Goal: Task Accomplishment & Management: Complete application form

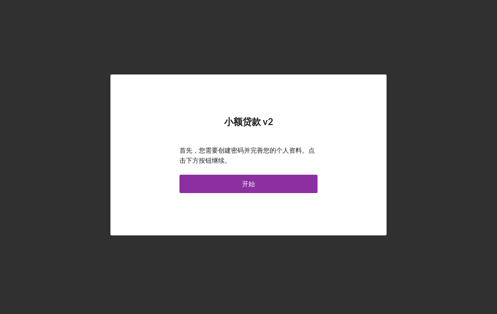
click at [298, 193] on button "开始" at bounding box center [248, 184] width 138 height 18
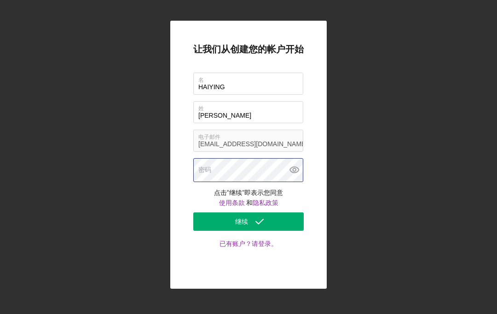
click at [234, 182] on div "密码" at bounding box center [248, 170] width 110 height 24
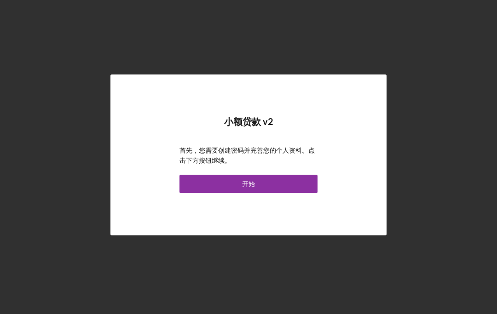
click at [287, 193] on button "开始" at bounding box center [248, 184] width 138 height 18
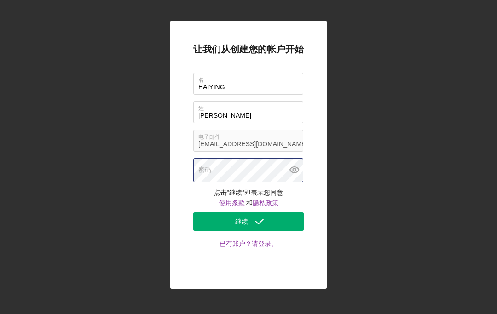
click at [260, 182] on div "密码" at bounding box center [248, 170] width 110 height 24
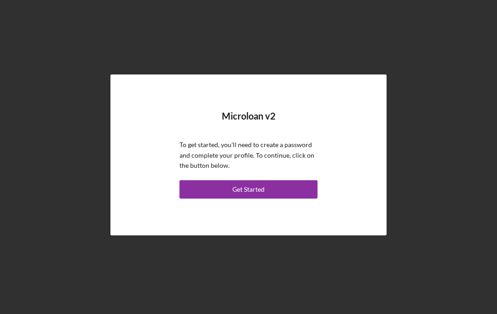
click at [288, 199] on button "Get Started" at bounding box center [248, 189] width 138 height 18
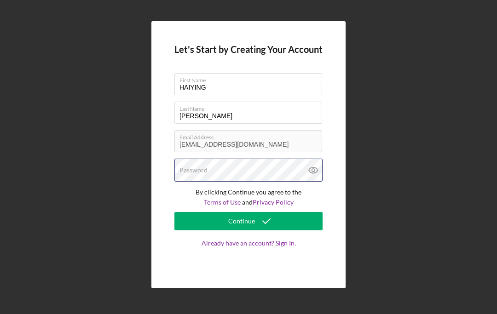
click at [265, 182] on div "Password" at bounding box center [248, 170] width 148 height 23
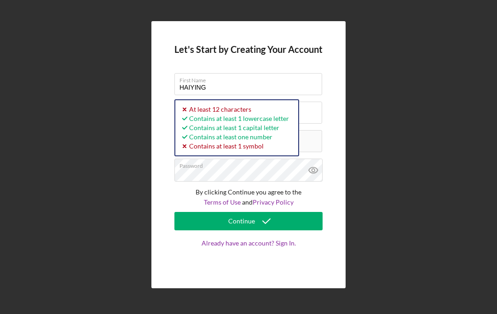
click at [314, 182] on icon at bounding box center [313, 170] width 23 height 23
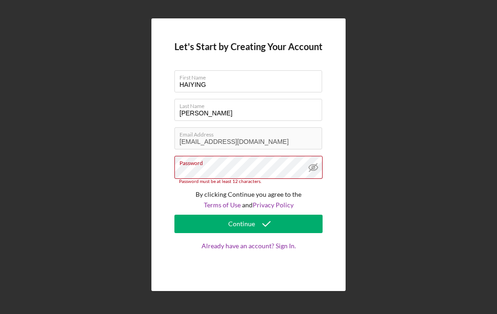
click at [292, 233] on button "Continue" at bounding box center [248, 224] width 148 height 18
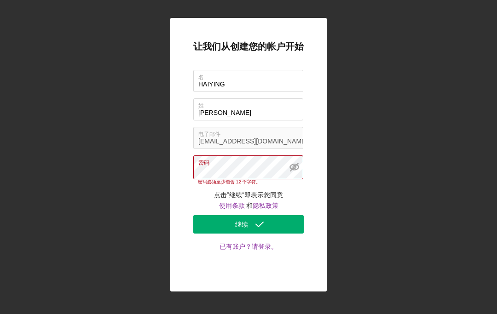
click at [283, 215] on button "继续" at bounding box center [248, 224] width 110 height 18
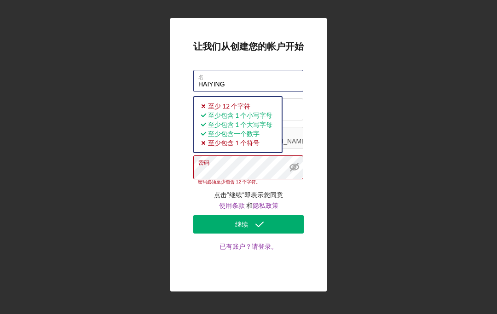
click at [289, 70] on input "HAIYING" at bounding box center [248, 81] width 110 height 22
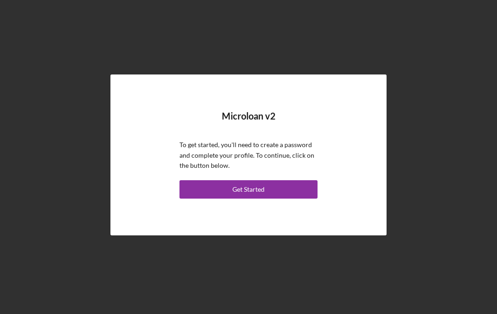
click at [260, 199] on div "Get Started" at bounding box center [248, 189] width 32 height 18
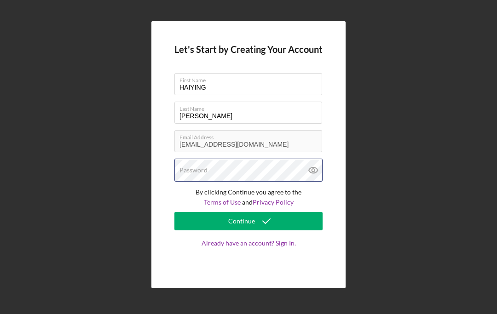
click at [262, 182] on div "Password" at bounding box center [248, 170] width 148 height 23
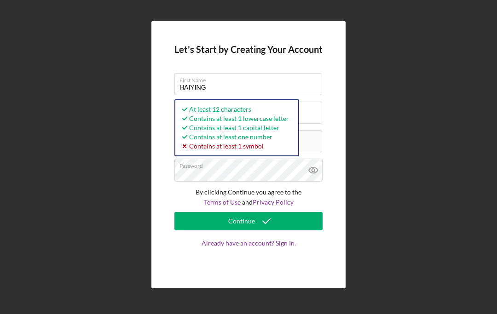
click at [316, 182] on icon at bounding box center [313, 170] width 23 height 23
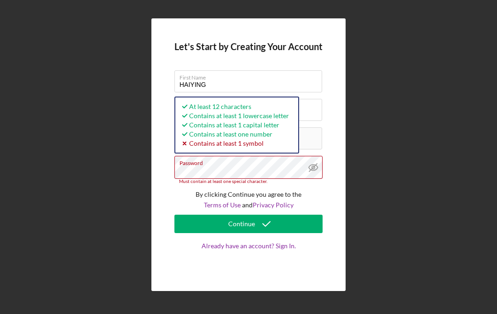
click at [313, 179] on icon at bounding box center [313, 167] width 23 height 23
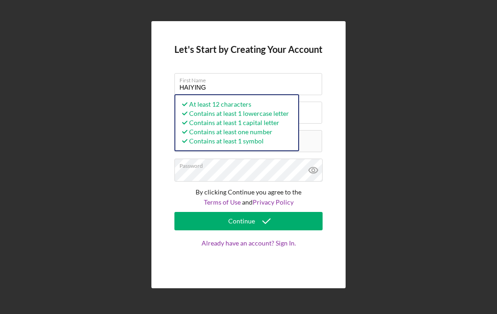
click at [316, 182] on icon at bounding box center [313, 170] width 23 height 23
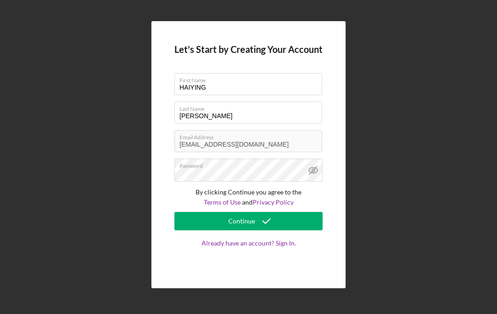
click at [295, 230] on button "Continue" at bounding box center [248, 221] width 148 height 18
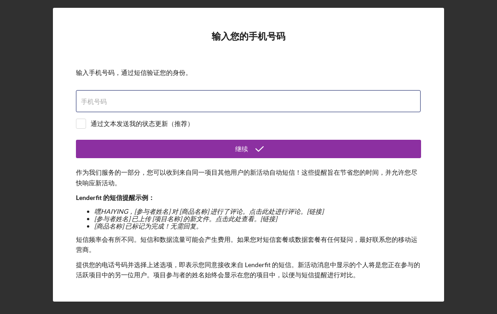
click at [223, 107] on div "手机号码" at bounding box center [248, 101] width 345 height 23
click at [263, 108] on input "手机号码" at bounding box center [248, 101] width 344 height 22
click at [171, 107] on input "手机号码" at bounding box center [248, 101] width 344 height 22
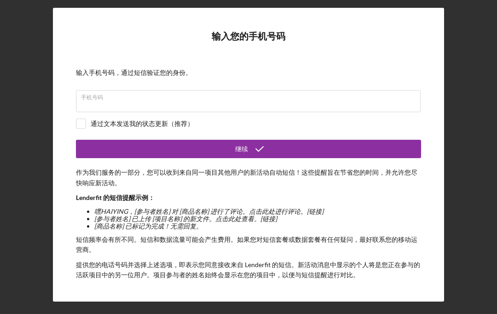
click at [81, 128] on input "checkbox" at bounding box center [80, 123] width 9 height 9
checkbox input "true"
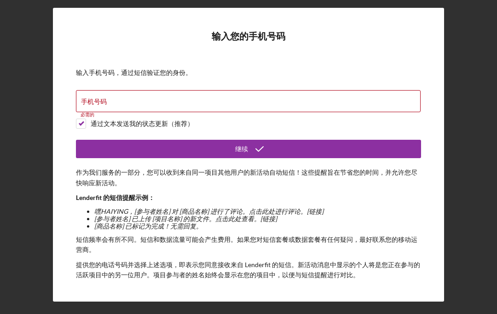
click at [174, 105] on div "手机号码 必需的" at bounding box center [248, 101] width 345 height 23
type input "(949) 501-2898"
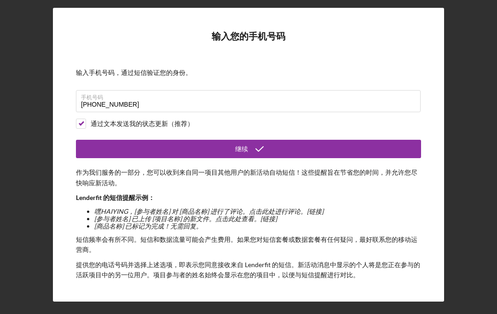
click at [296, 149] on button "继续" at bounding box center [248, 149] width 345 height 18
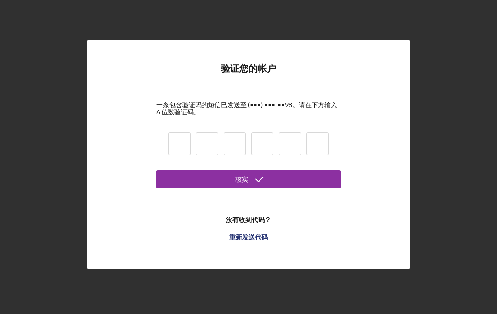
click at [174, 155] on input at bounding box center [179, 143] width 22 height 23
type input "9"
type input "i"
type input "9"
type input "8"
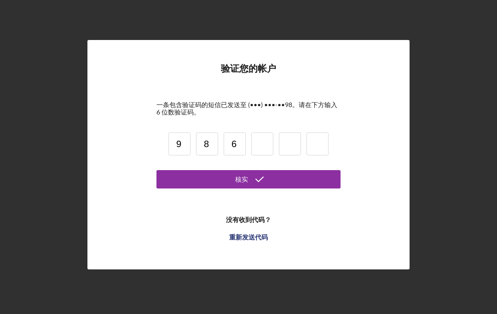
type input "6"
type input "1"
type input "0"
type input "7"
click at [265, 191] on icon "submit" at bounding box center [259, 179] width 23 height 23
